Goal: Task Accomplishment & Management: Manage account settings

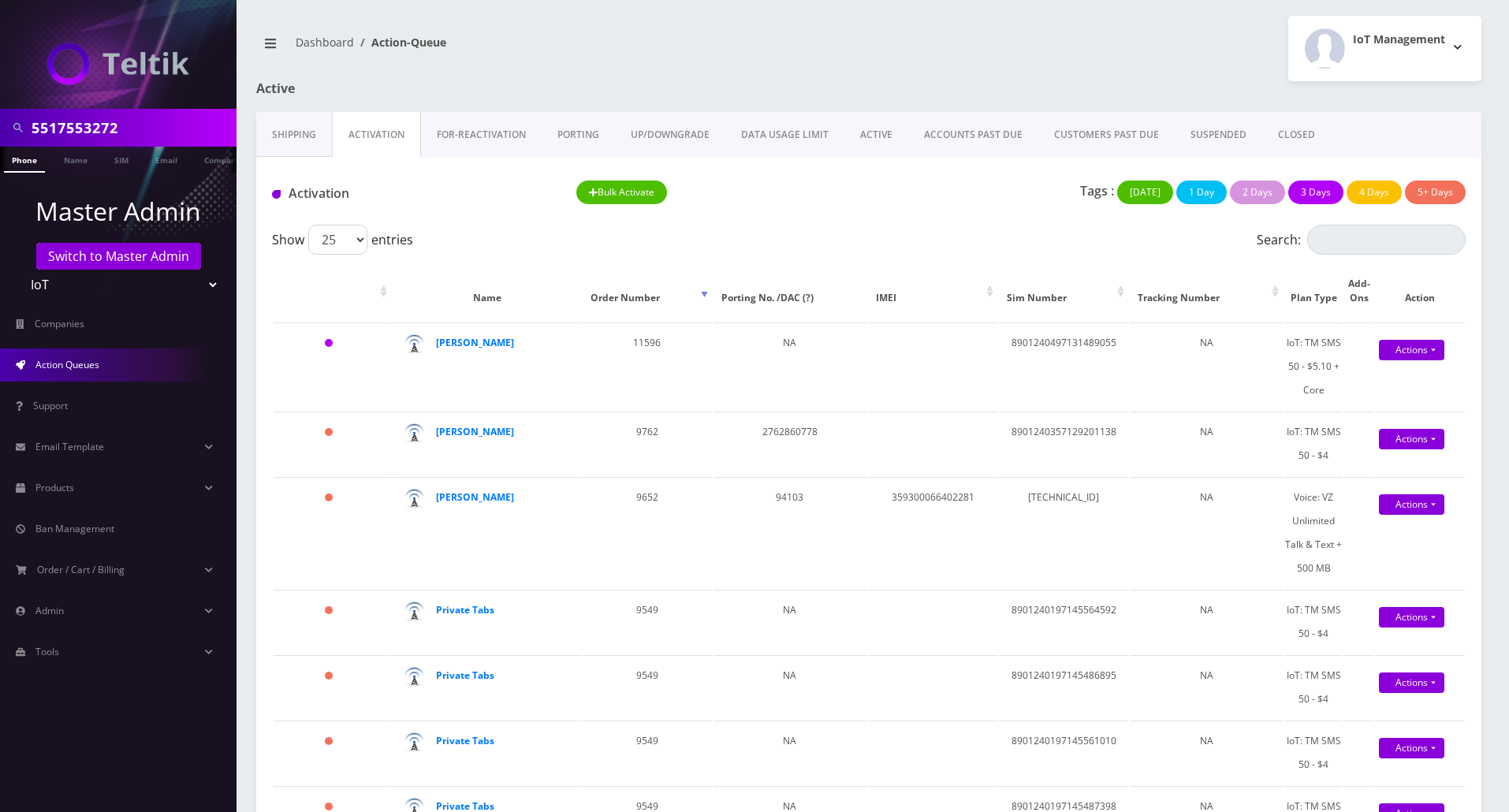
click at [290, 134] on link "Shipping" at bounding box center [294, 135] width 75 height 46
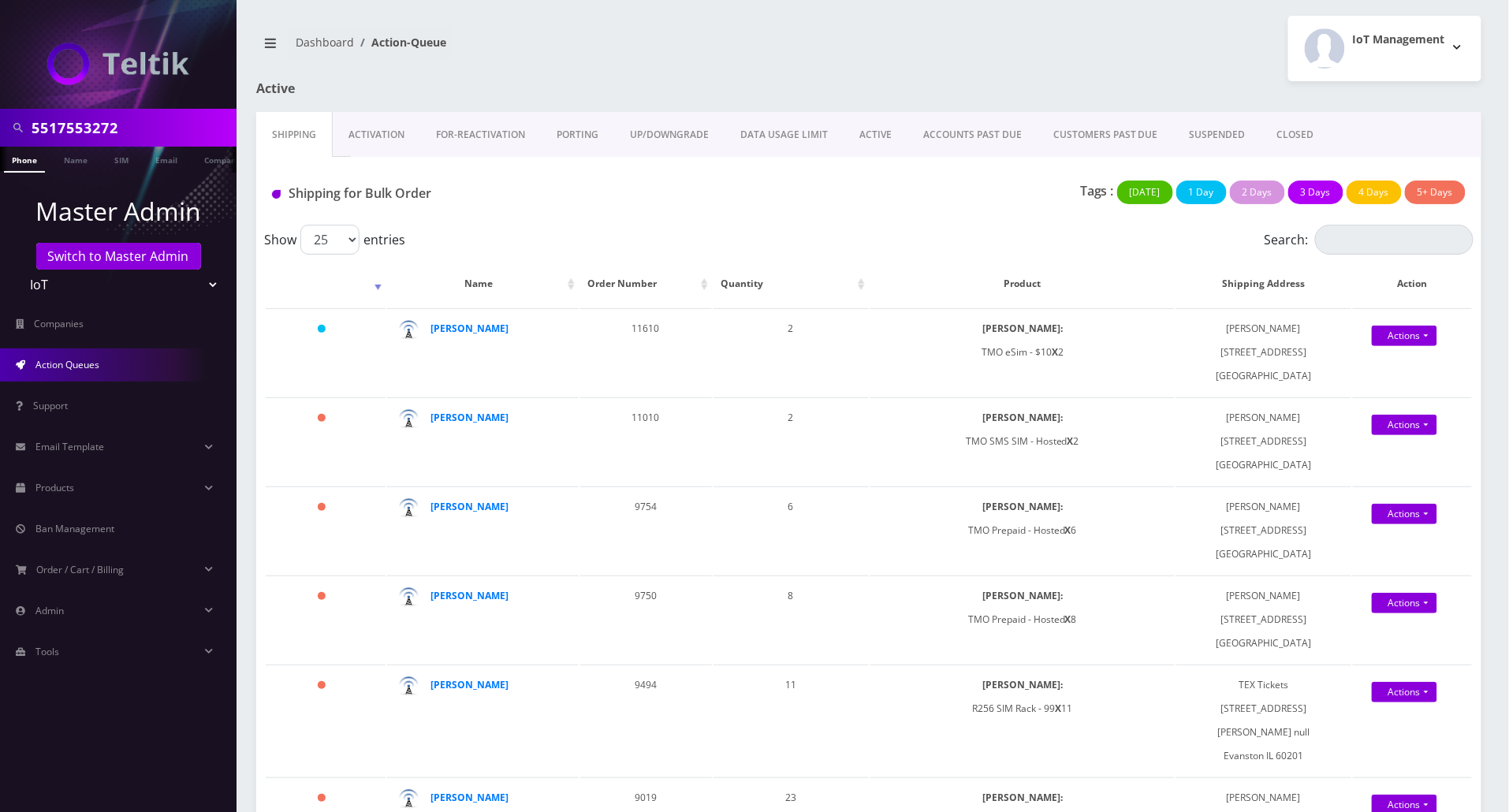
click at [386, 133] on link "Activation" at bounding box center [377, 135] width 88 height 46
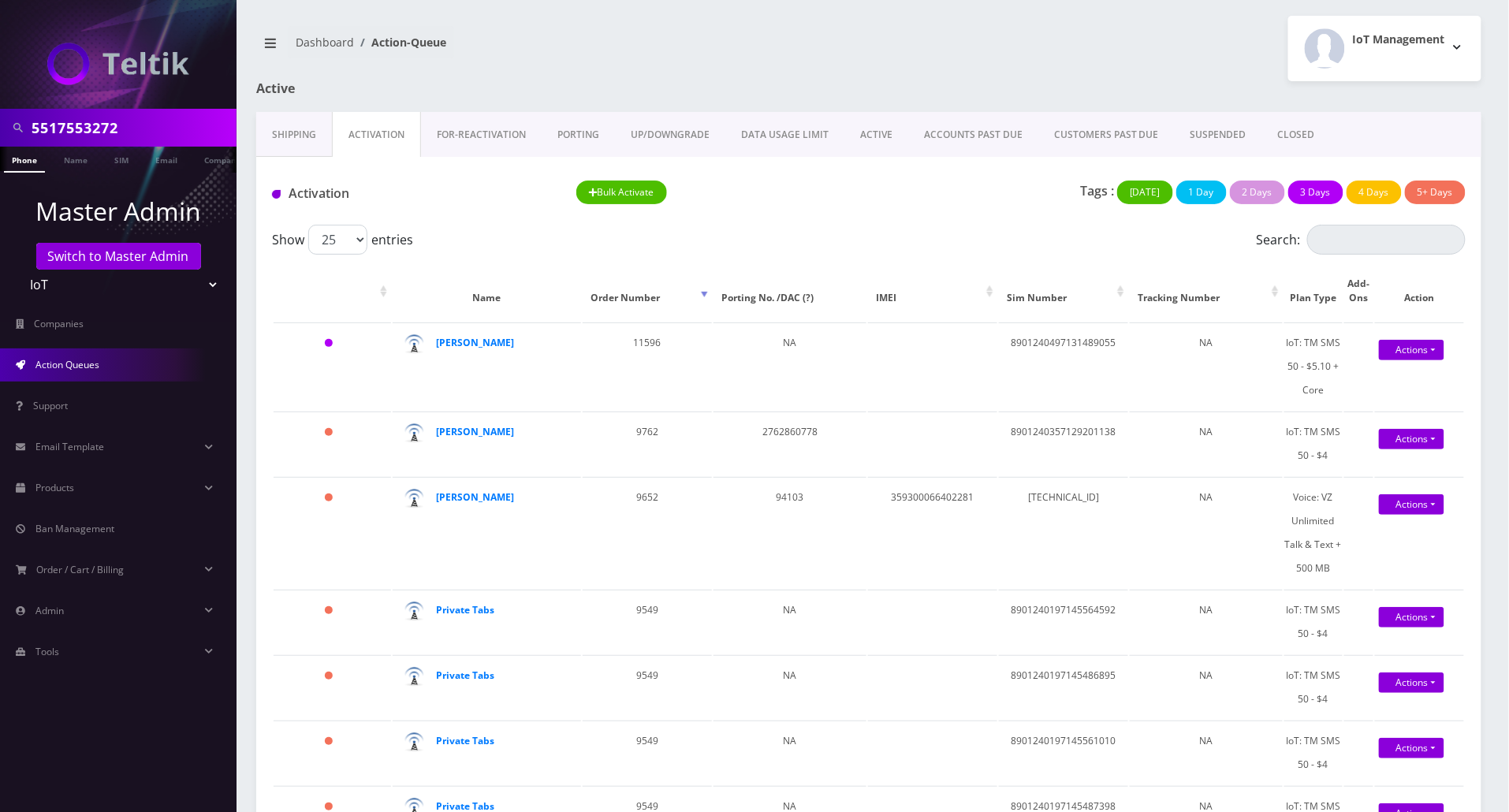
click at [310, 139] on link "Shipping" at bounding box center [294, 135] width 75 height 46
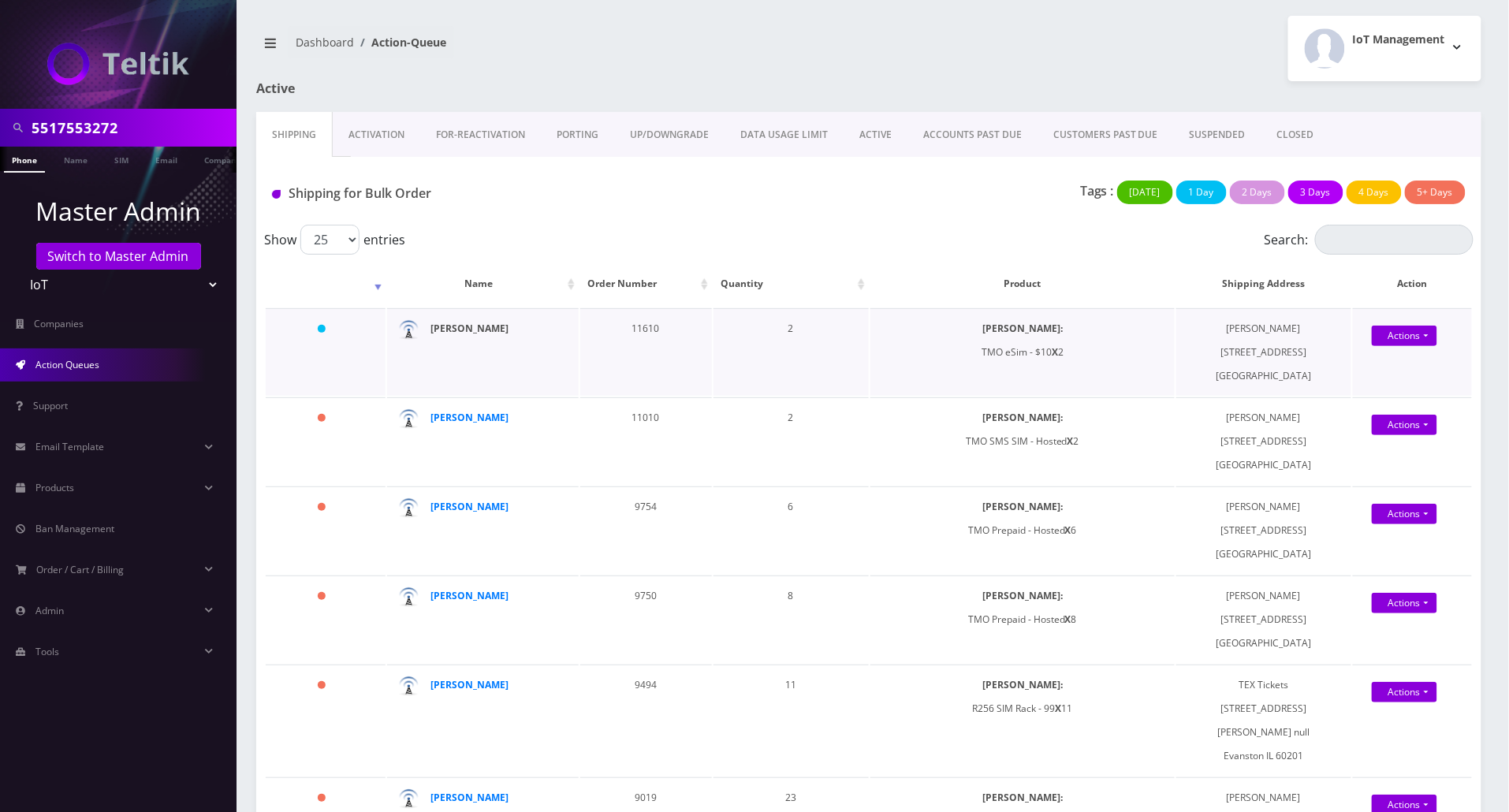
click at [473, 328] on strong "[PERSON_NAME]" at bounding box center [469, 328] width 78 height 13
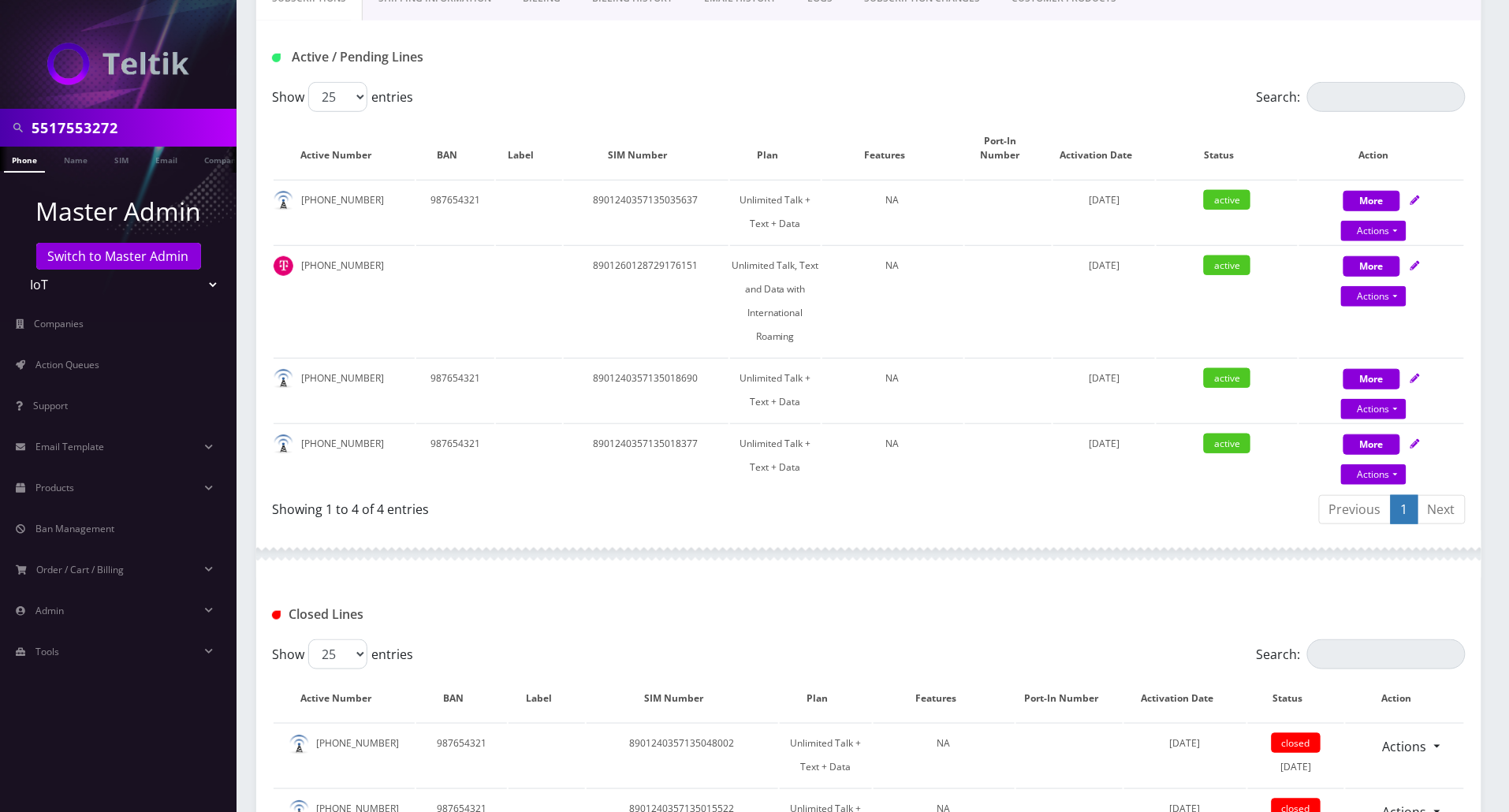
scroll to position [420, 0]
